Goal: Obtain resource: Download file/media

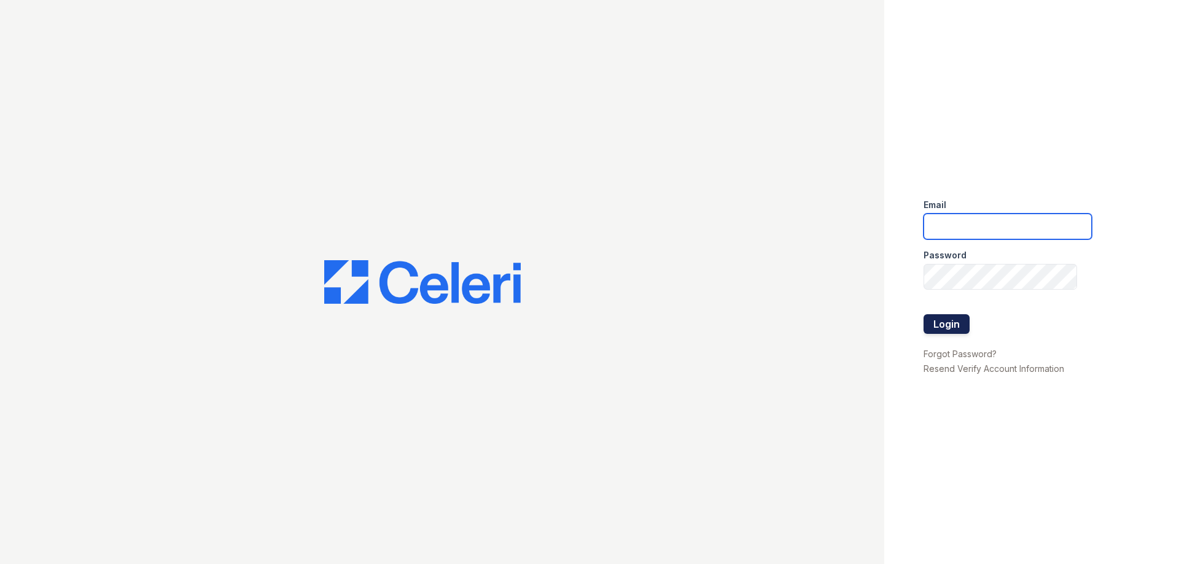
type input "residence1@cafmanagement.com"
click at [957, 322] on button "Login" at bounding box center [947, 324] width 46 height 20
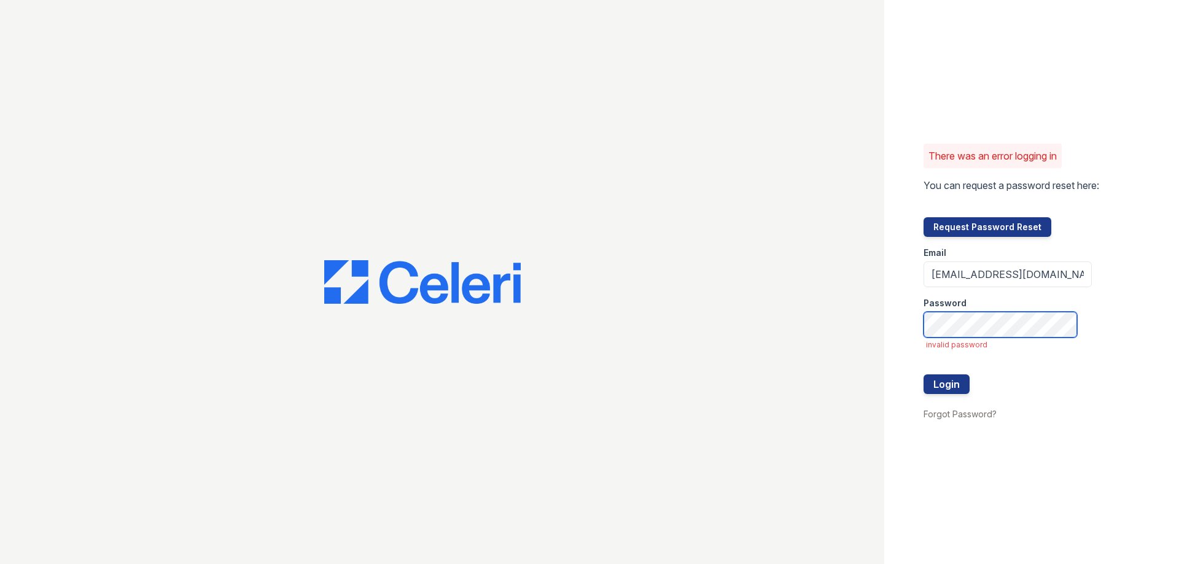
click at [853, 307] on div "There was an error logging in You can request a password reset here: Request Pa…" at bounding box center [589, 282] width 1179 height 564
click at [924, 375] on button "Login" at bounding box center [947, 385] width 46 height 20
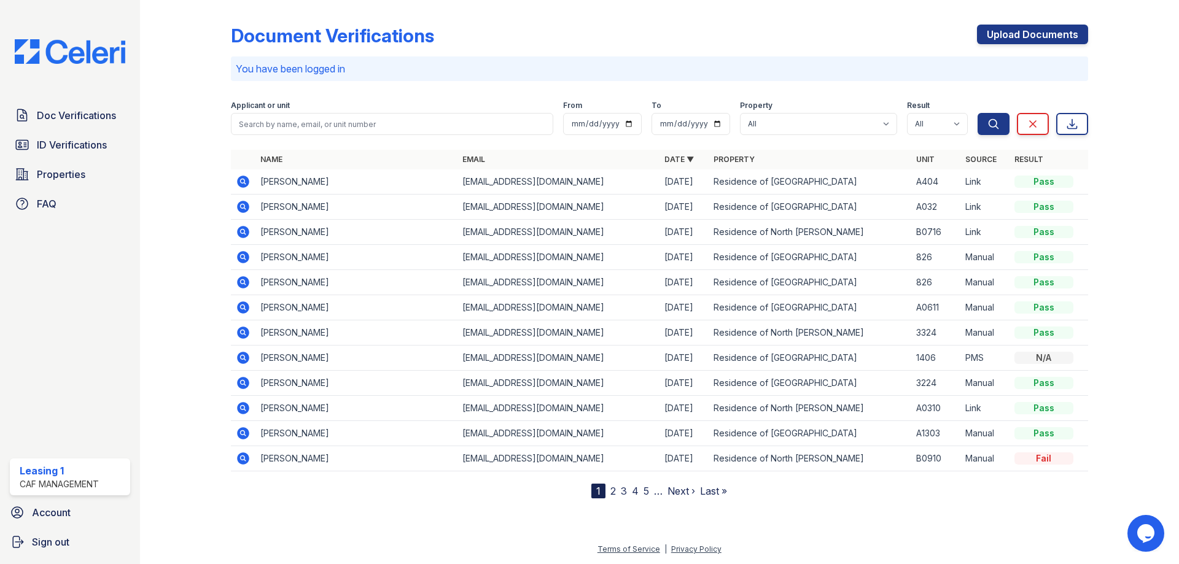
click at [246, 230] on icon at bounding box center [243, 232] width 12 height 12
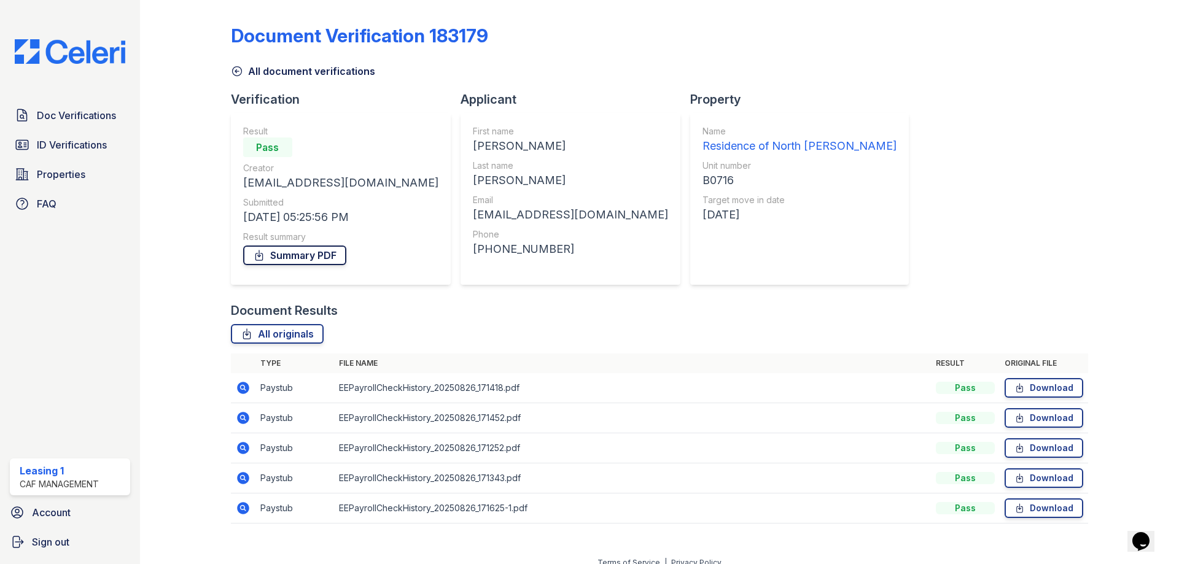
click at [302, 254] on link "Summary PDF" at bounding box center [294, 256] width 103 height 20
click at [52, 150] on span "ID Verifications" at bounding box center [72, 145] width 70 height 15
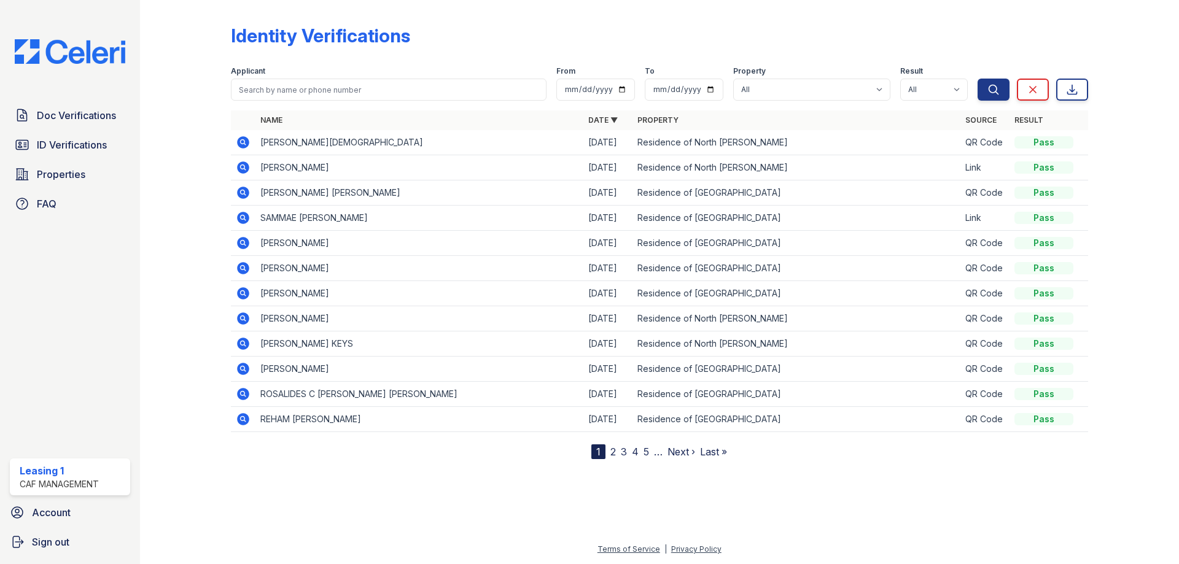
click at [244, 166] on icon at bounding box center [243, 167] width 15 height 15
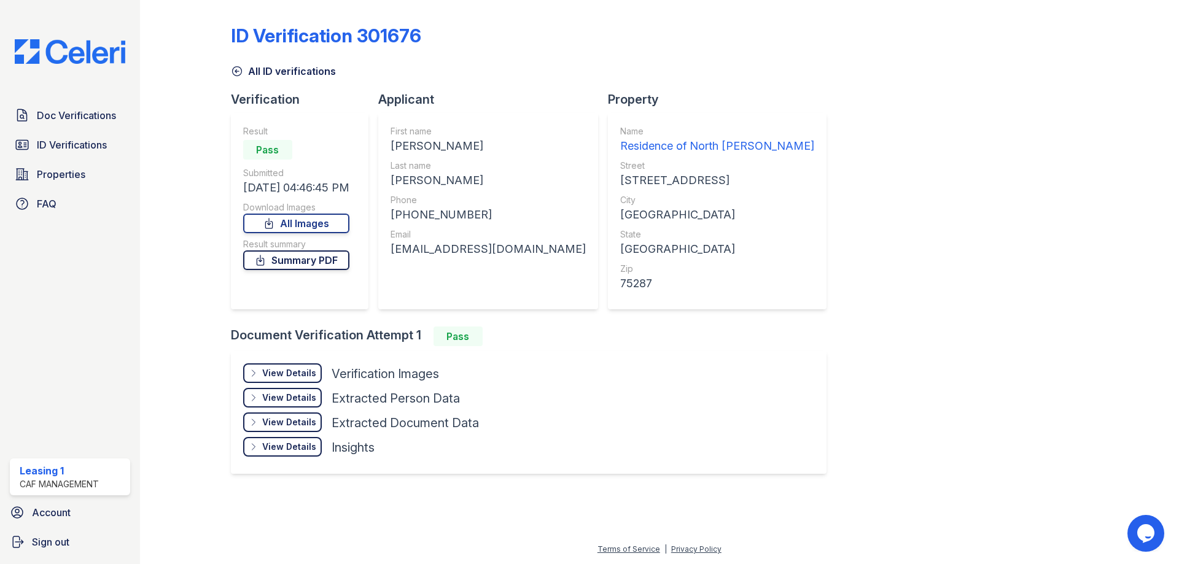
click at [295, 263] on link "Summary PDF" at bounding box center [296, 261] width 106 height 20
click at [338, 227] on link "All Images" at bounding box center [296, 224] width 106 height 20
click at [95, 117] on span "Doc Verifications" at bounding box center [76, 115] width 79 height 15
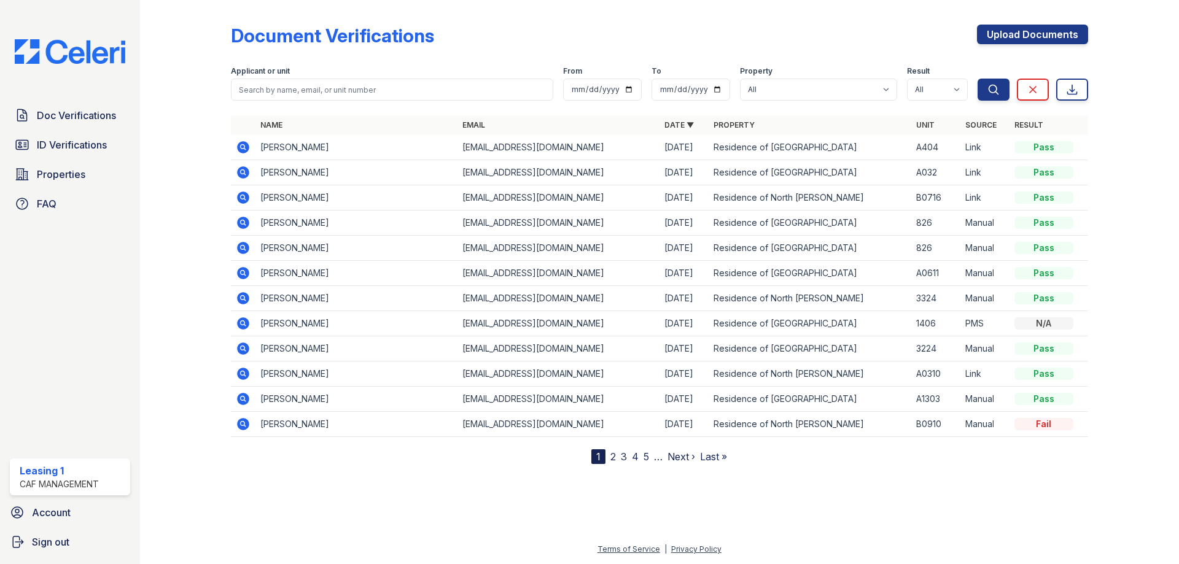
click at [245, 197] on icon at bounding box center [243, 198] width 12 height 12
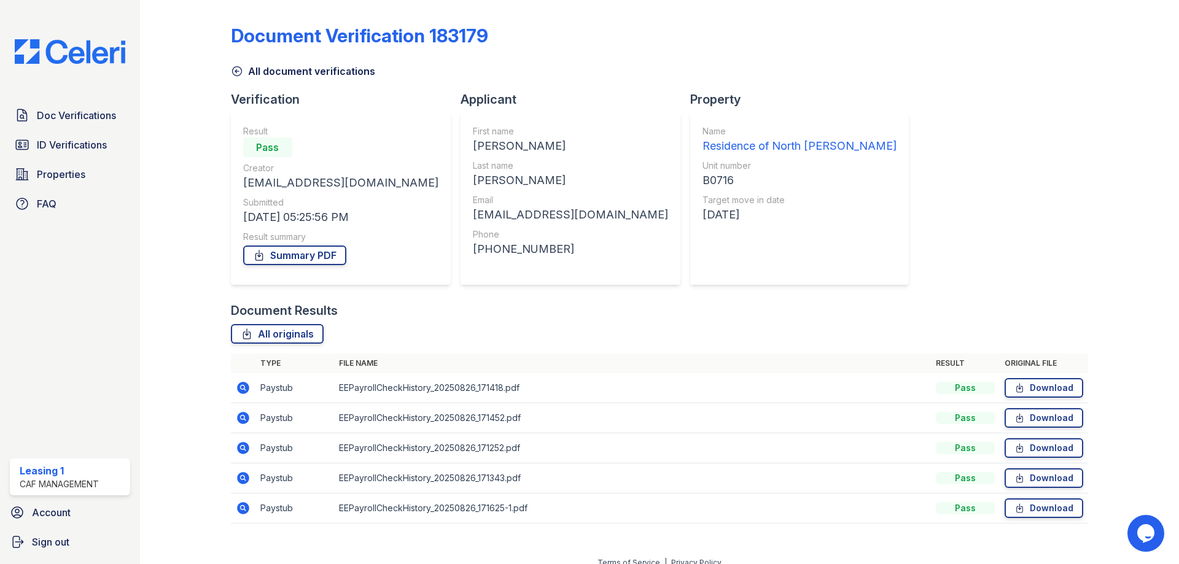
click at [244, 388] on icon at bounding box center [243, 388] width 15 height 15
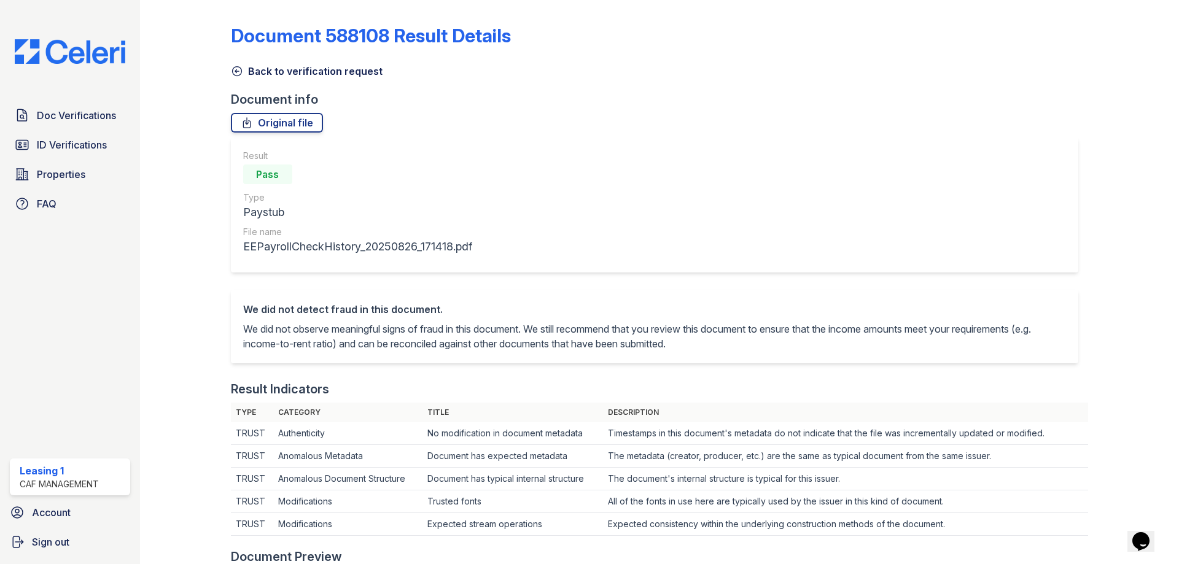
click at [236, 75] on icon at bounding box center [237, 71] width 12 height 12
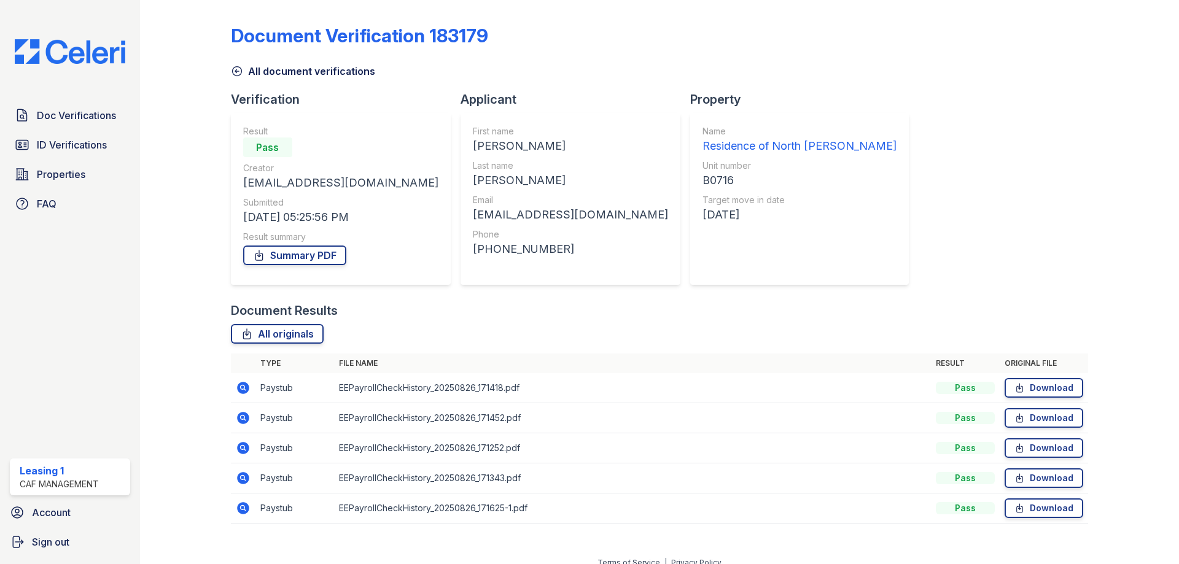
click at [238, 419] on icon at bounding box center [243, 418] width 12 height 12
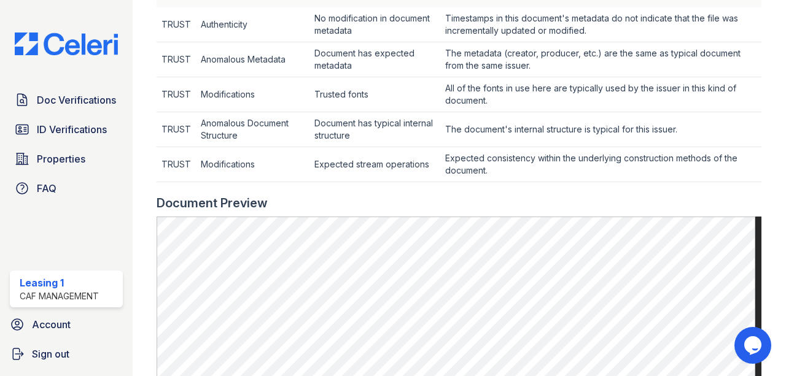
scroll to position [430, 0]
drag, startPoint x: 1069, startPoint y: 0, endPoint x: 595, endPoint y: 194, distance: 512.9
click at [595, 194] on div "Document 588109 Result Details Back to verification request Document info Origi…" at bounding box center [459, 84] width 605 height 1018
click at [762, 187] on div at bounding box center [764, 84] width 5 height 1018
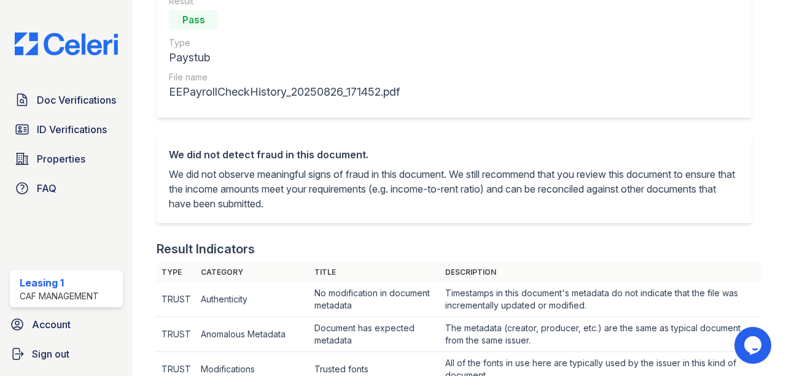
scroll to position [32, 0]
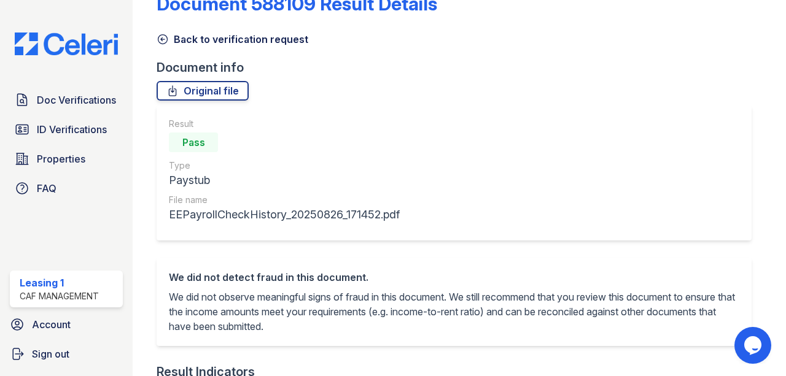
click at [167, 36] on icon at bounding box center [162, 39] width 9 height 9
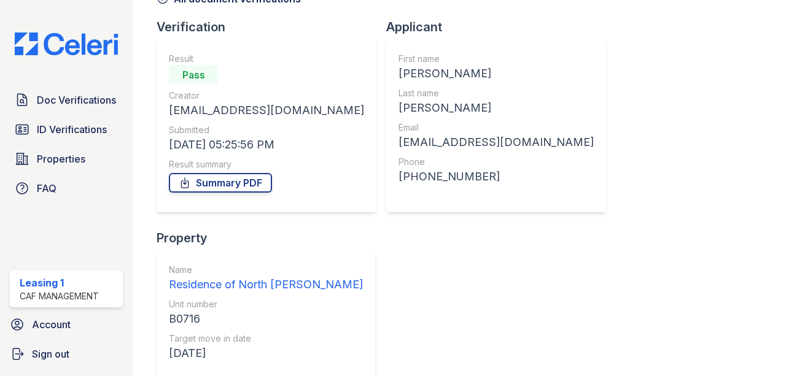
scroll to position [200, 0]
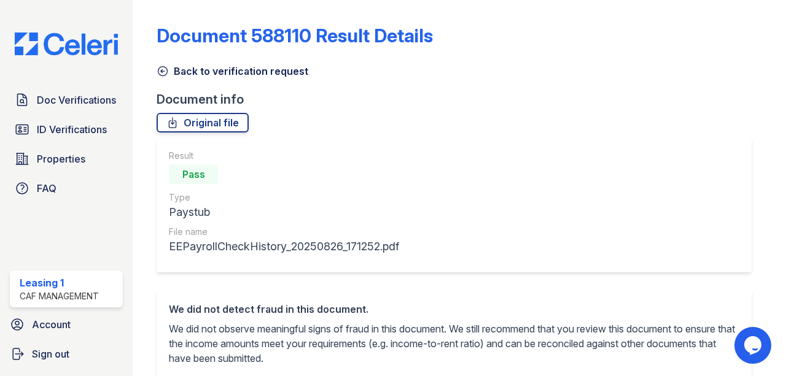
click at [161, 71] on icon at bounding box center [162, 71] width 9 height 9
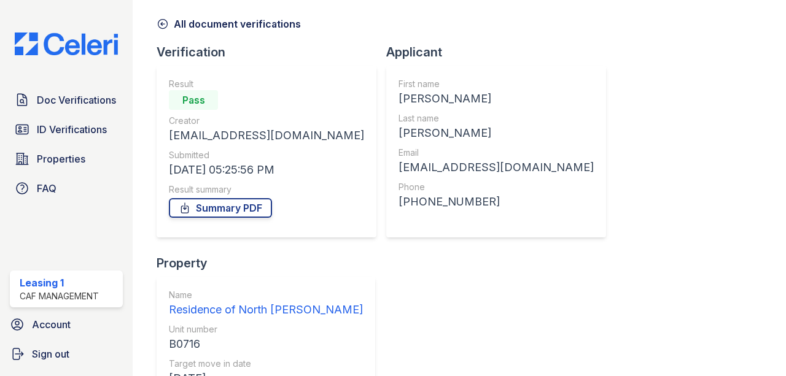
scroll to position [200, 0]
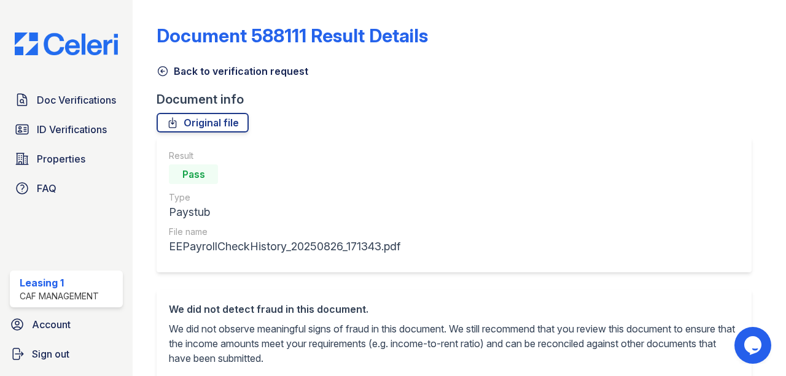
click at [162, 72] on icon at bounding box center [163, 71] width 12 height 12
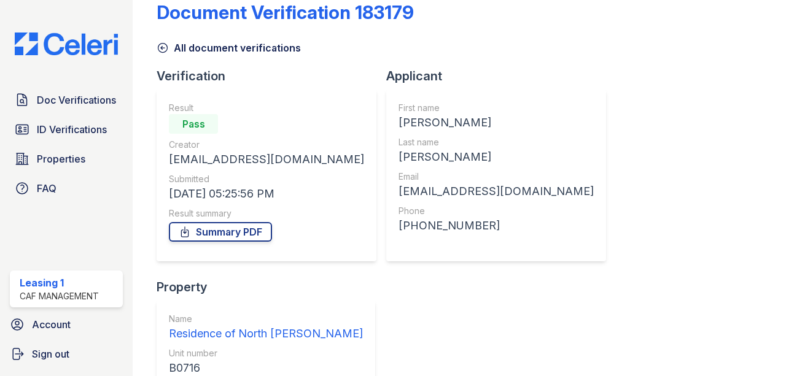
scroll to position [200, 0]
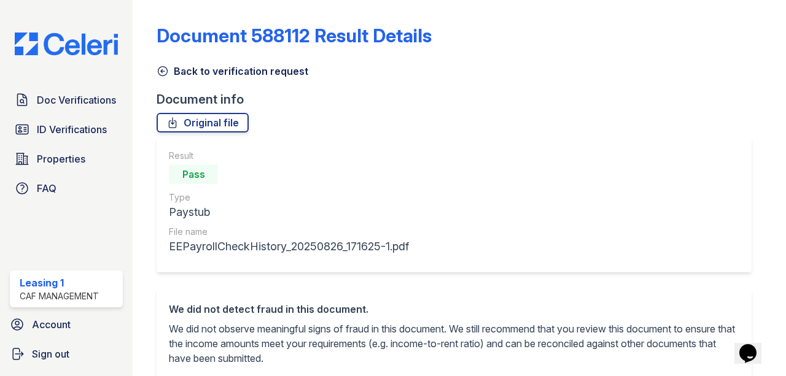
click at [164, 66] on icon at bounding box center [163, 71] width 12 height 12
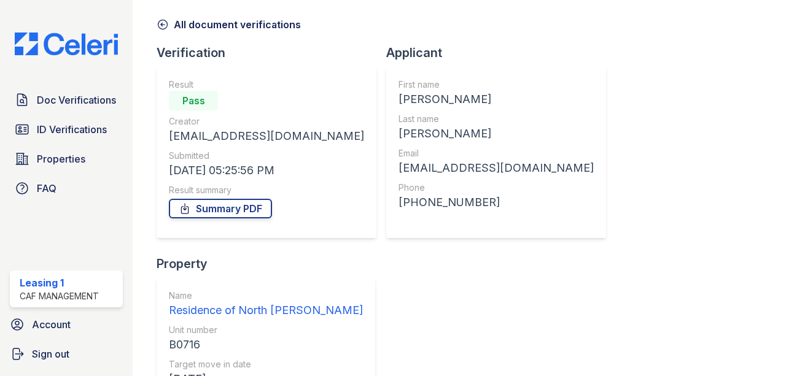
scroll to position [200, 0]
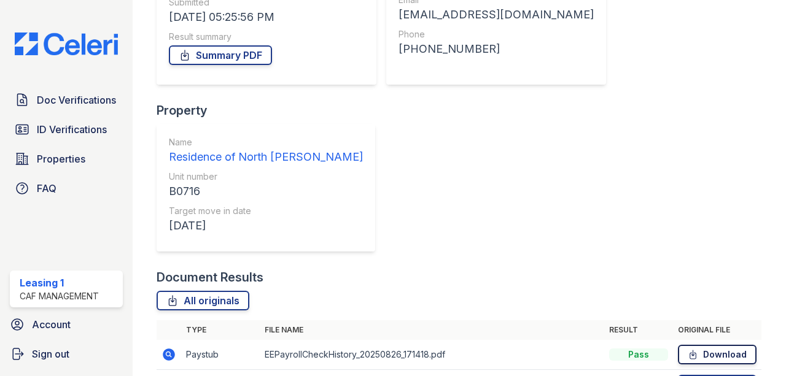
click at [729, 345] on link "Download" at bounding box center [717, 355] width 79 height 20
